Goal: Information Seeking & Learning: Learn about a topic

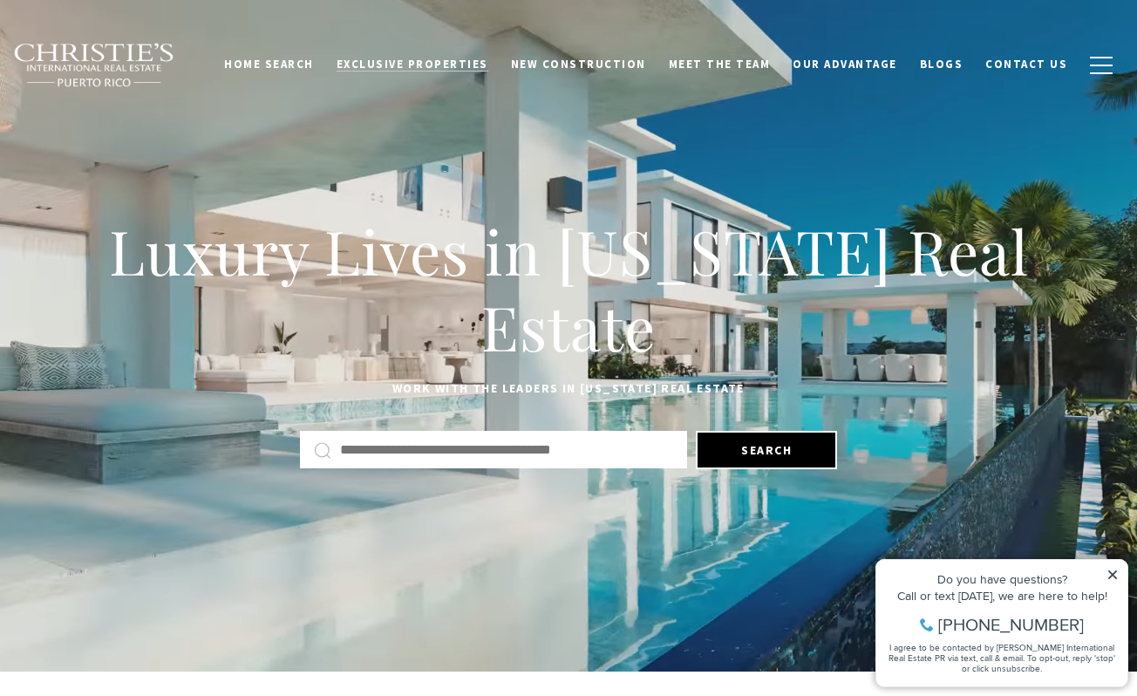
click at [481, 63] on span "Exclusive Properties" at bounding box center [413, 64] width 152 height 15
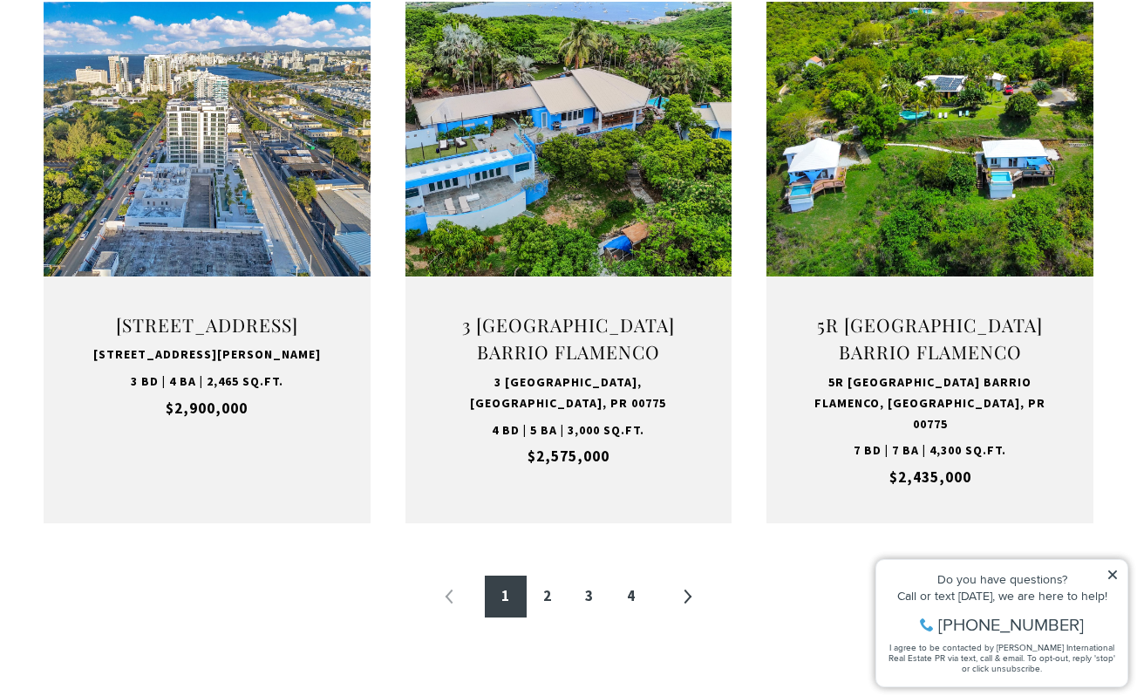
scroll to position [1866, 0]
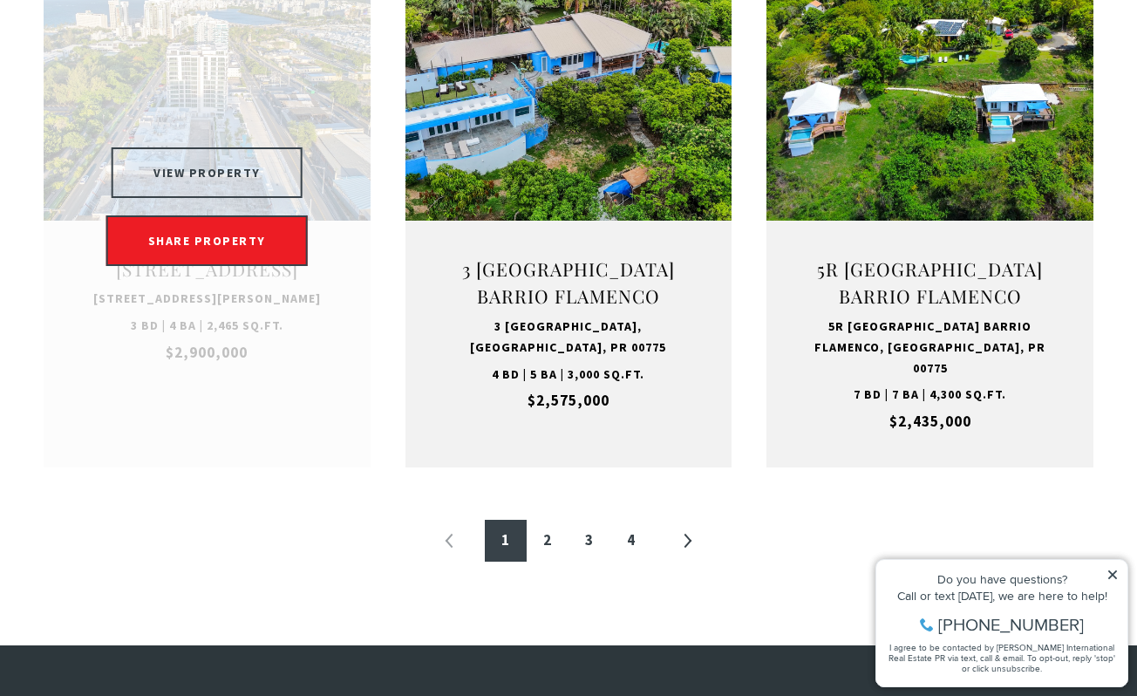
click at [222, 149] on button "VIEW PROPERTY" at bounding box center [207, 172] width 191 height 51
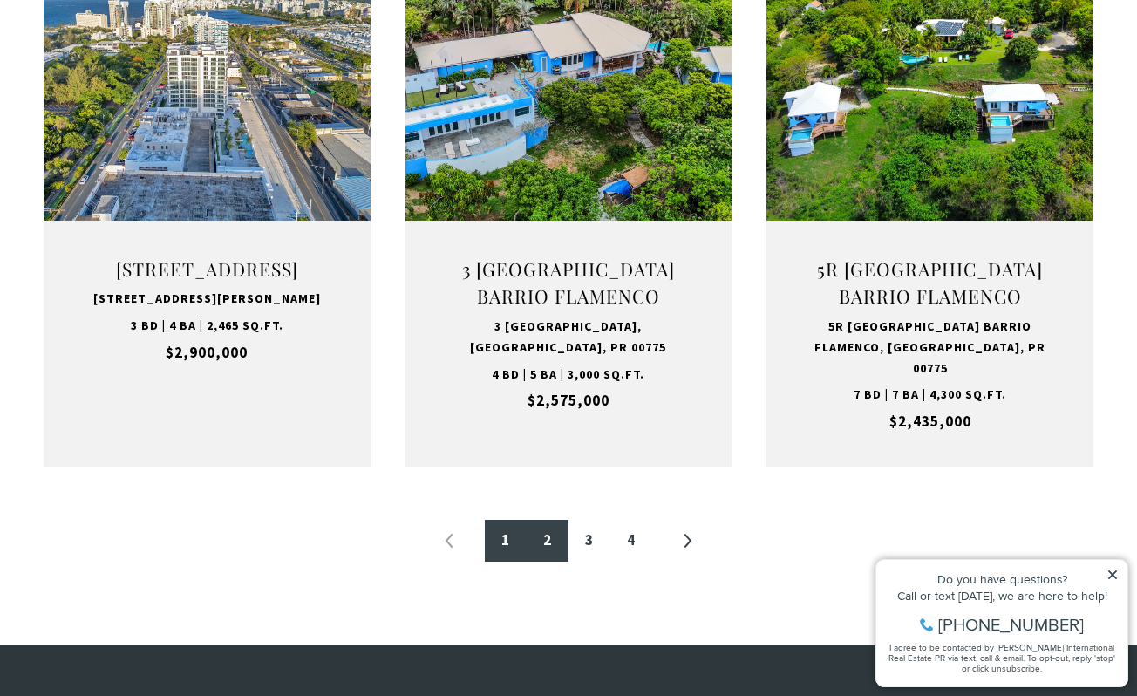
click at [531, 520] on link "2" at bounding box center [548, 541] width 42 height 42
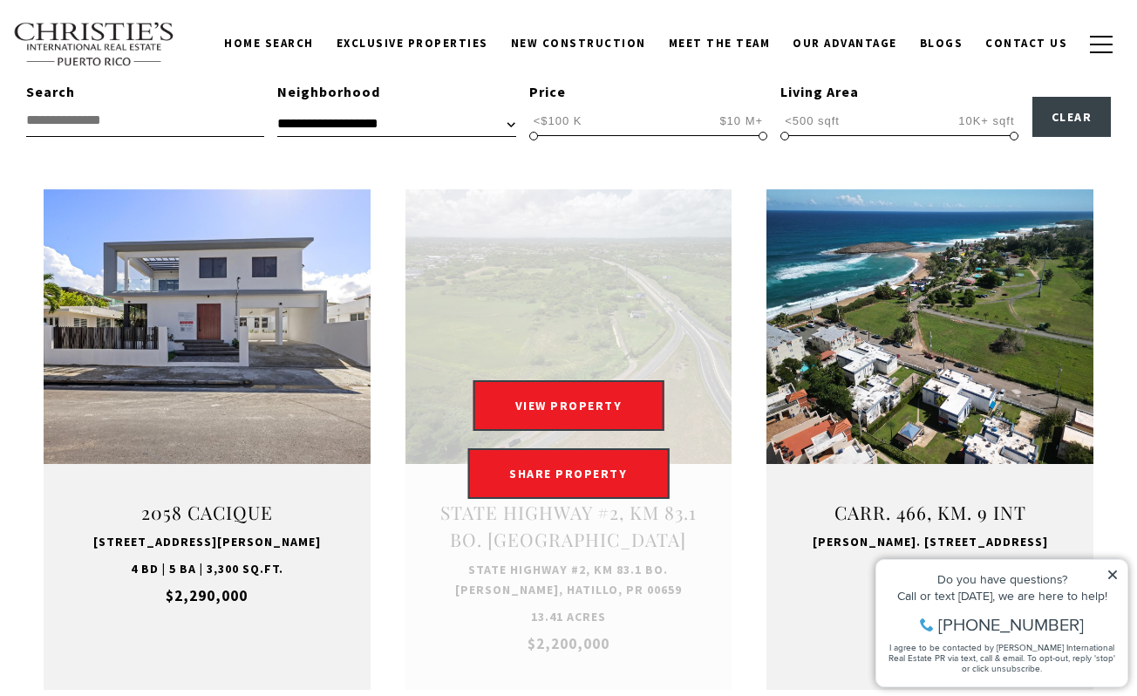
scroll to position [523, 0]
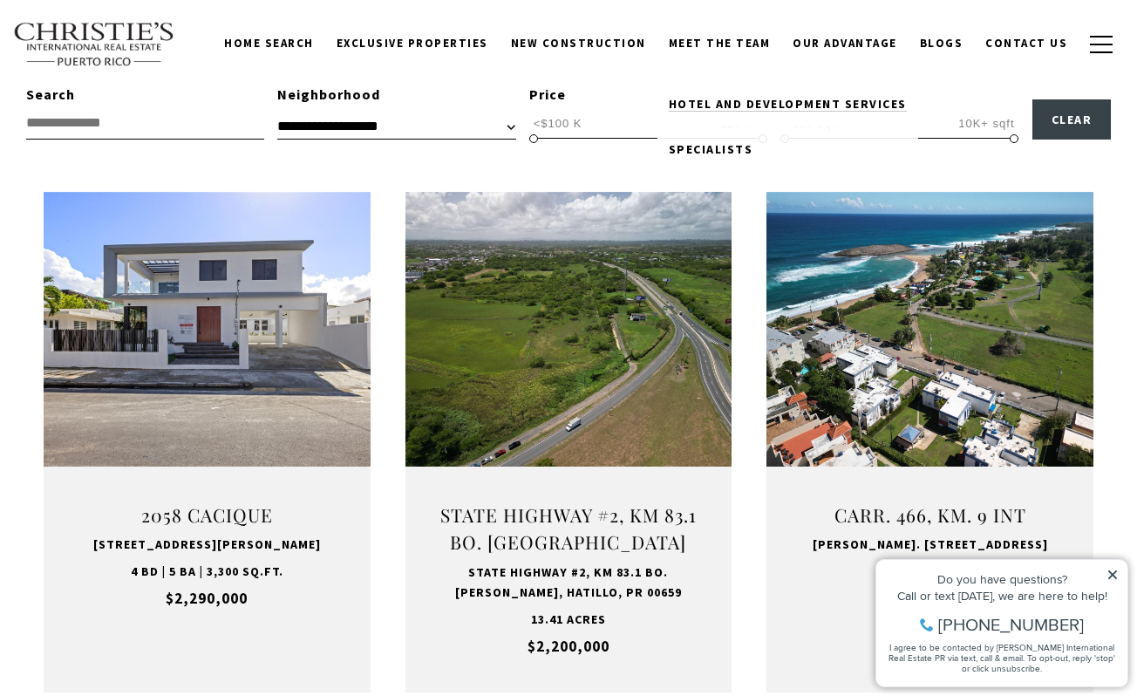
click at [737, 105] on span "Hotel and Development Services" at bounding box center [788, 104] width 238 height 16
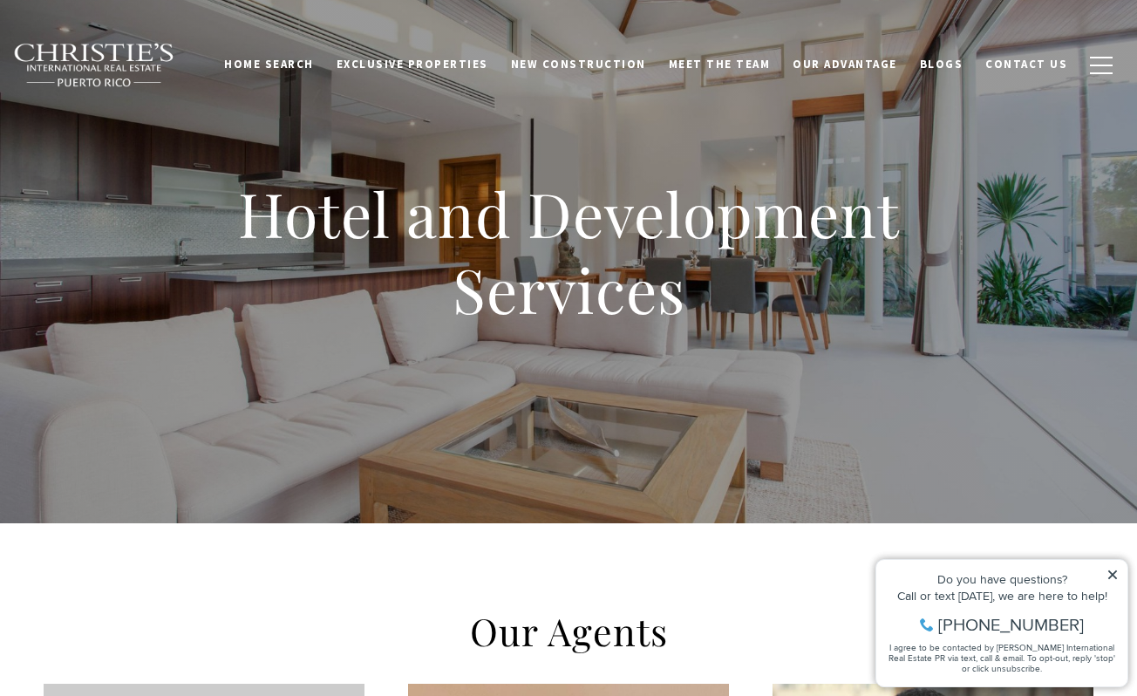
click at [1112, 576] on icon at bounding box center [1112, 574] width 9 height 9
drag, startPoint x: 1108, startPoint y: 572, endPoint x: 1975, endPoint y: 1106, distance: 1018.0
click at [1108, 572] on icon at bounding box center [1113, 575] width 12 height 12
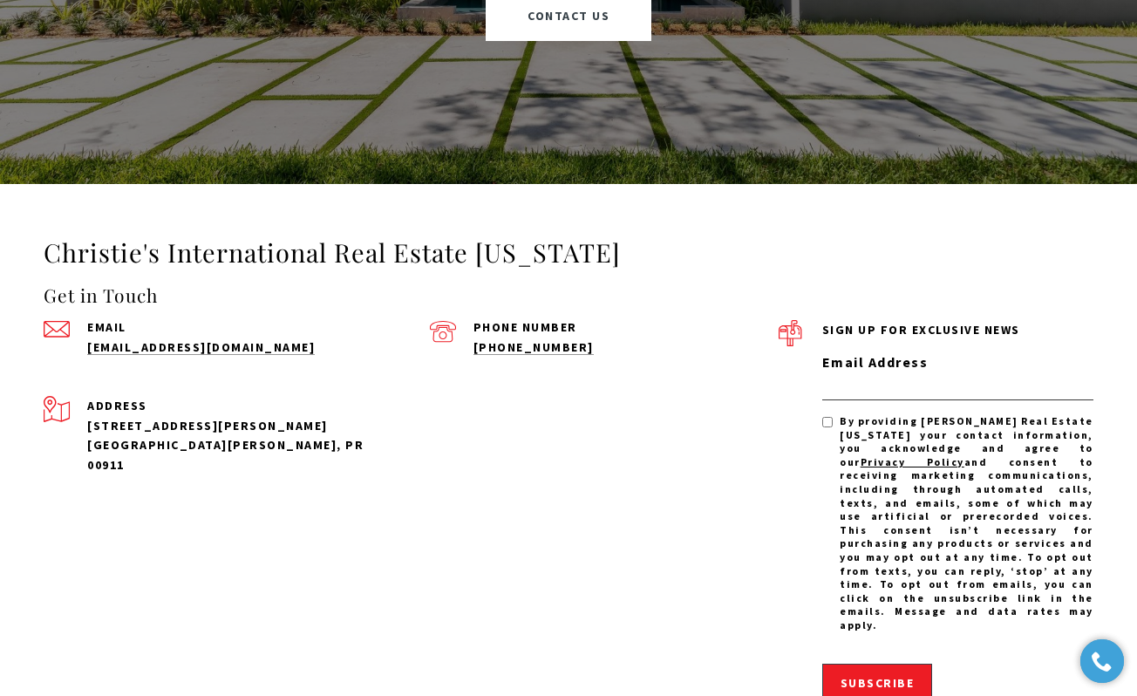
scroll to position [2459, 0]
